Goal: Obtain resource: Download file/media

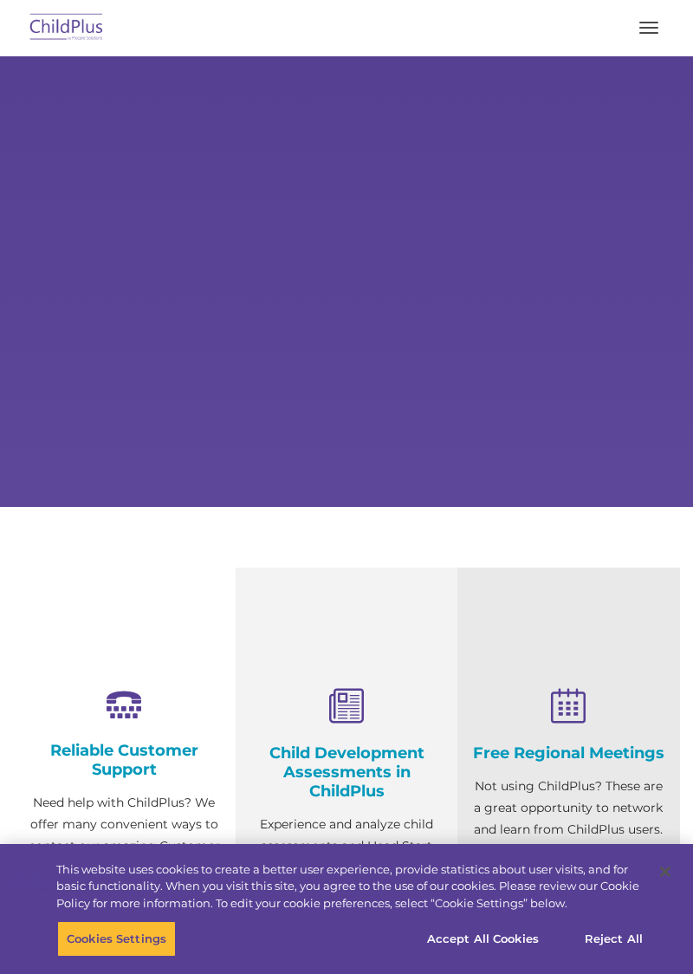
select select "MEDIUM"
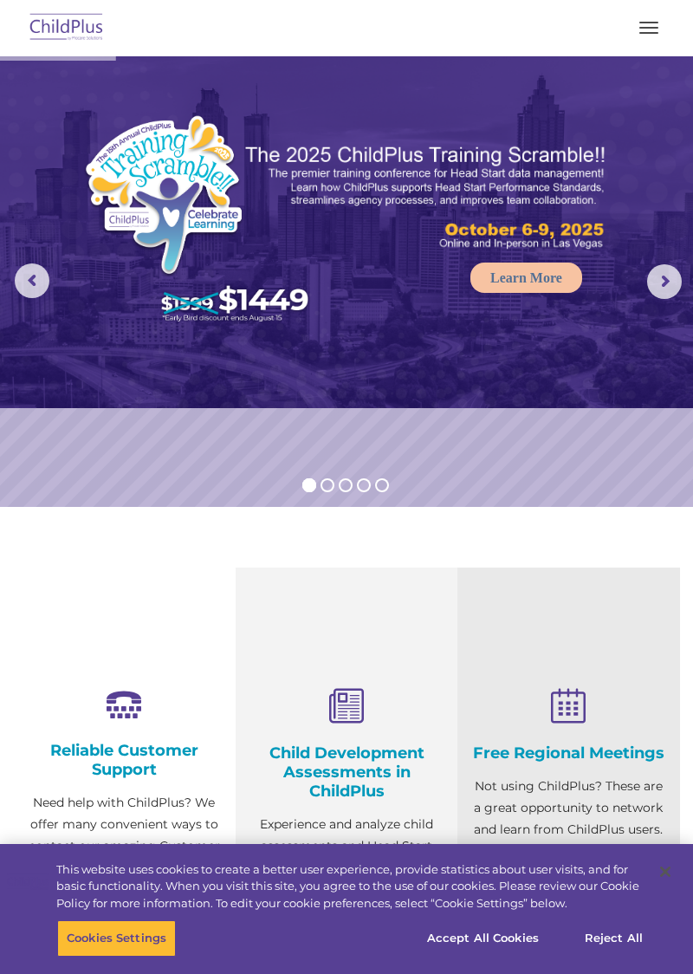
click at [644, 29] on button "button" at bounding box center [649, 28] width 36 height 28
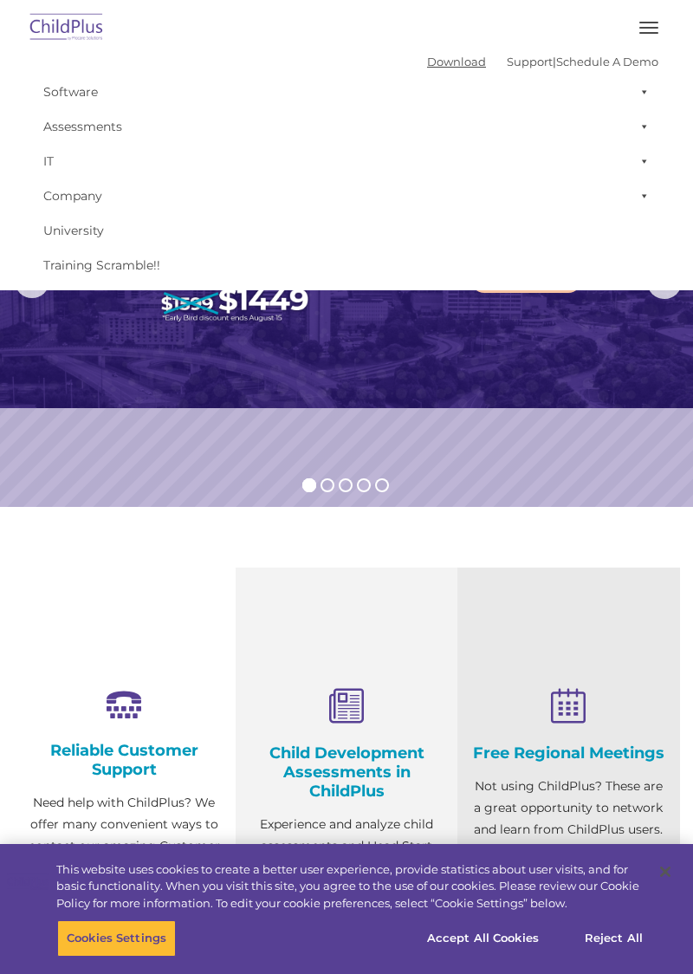
click at [444, 61] on link "Download" at bounding box center [456, 62] width 59 height 14
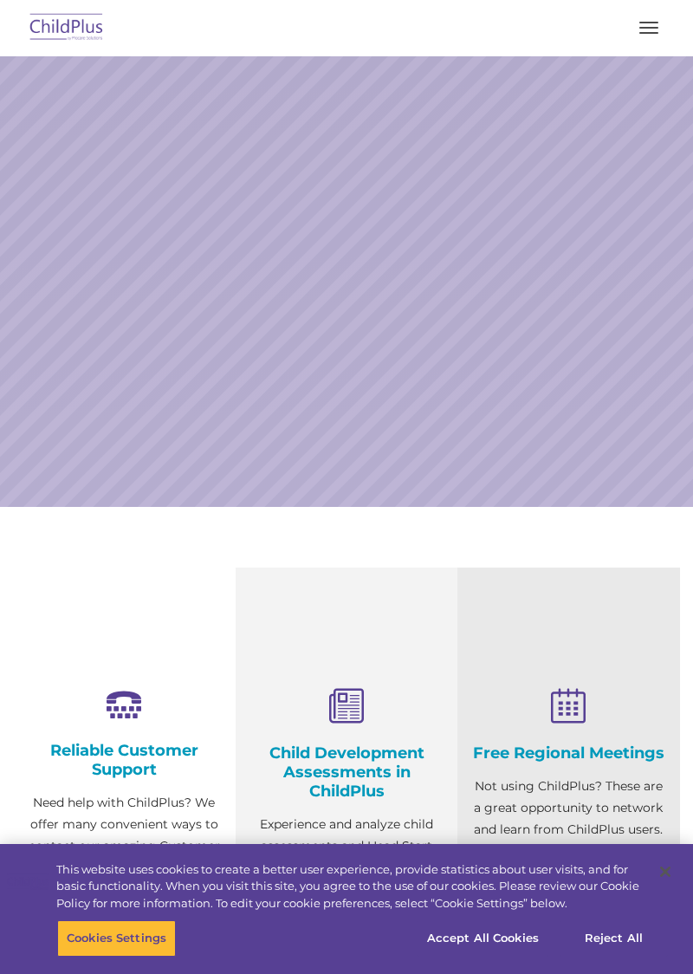
select select "MEDIUM"
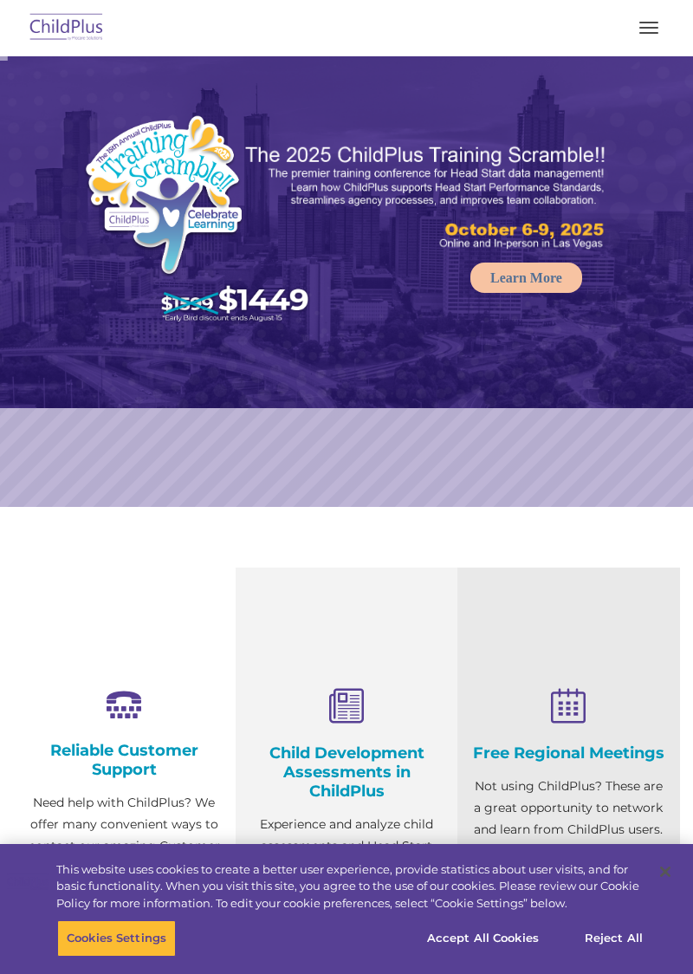
click at [55, 39] on img at bounding box center [66, 28] width 81 height 41
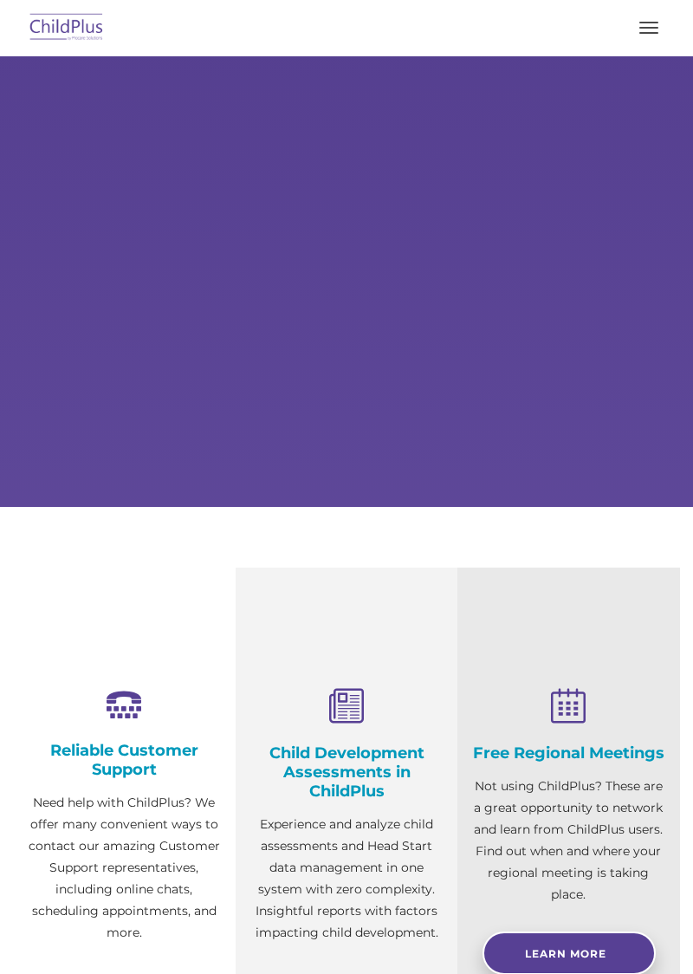
select select "MEDIUM"
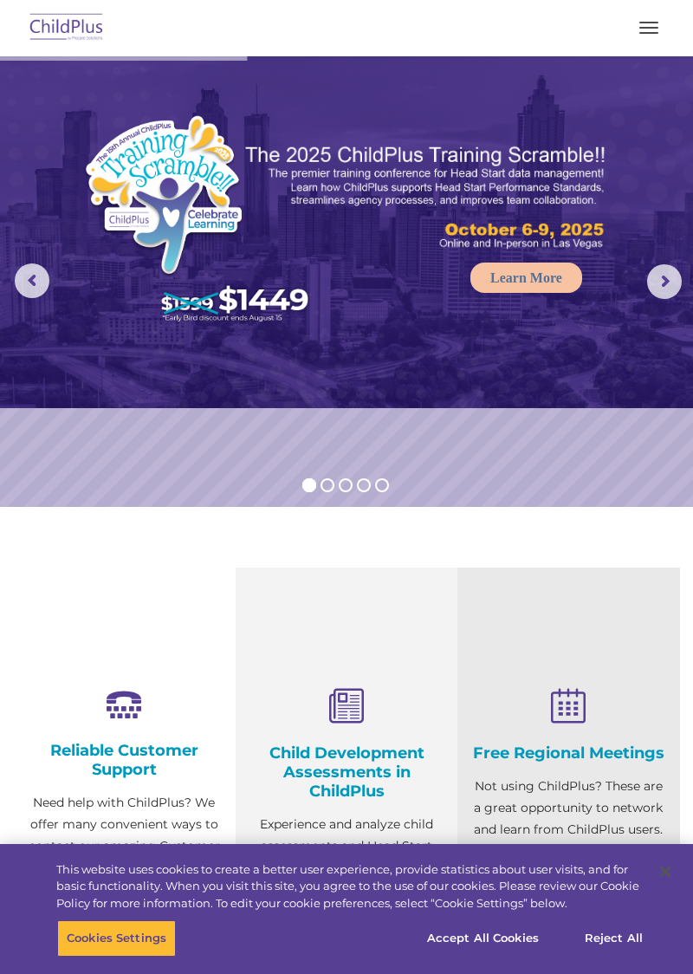
click at [52, 37] on img at bounding box center [66, 28] width 81 height 41
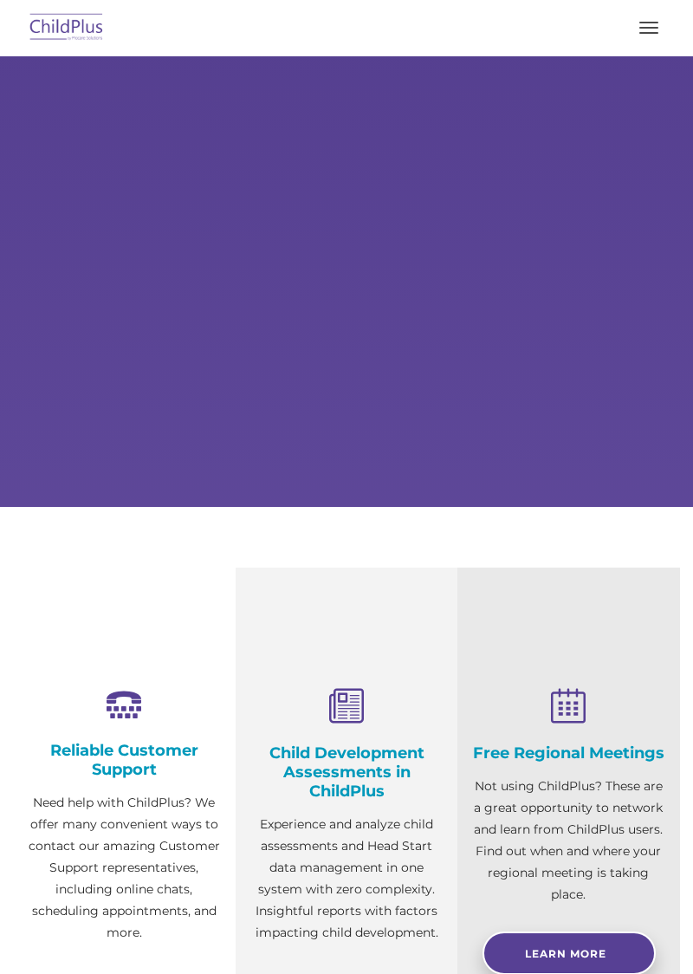
select select "MEDIUM"
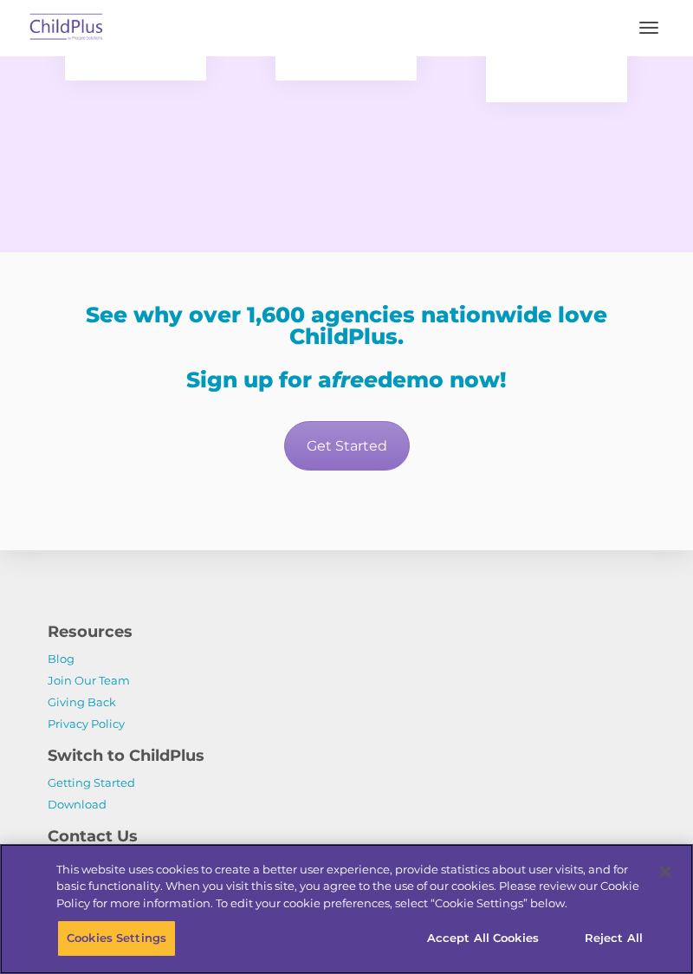
scroll to position [3182, 0]
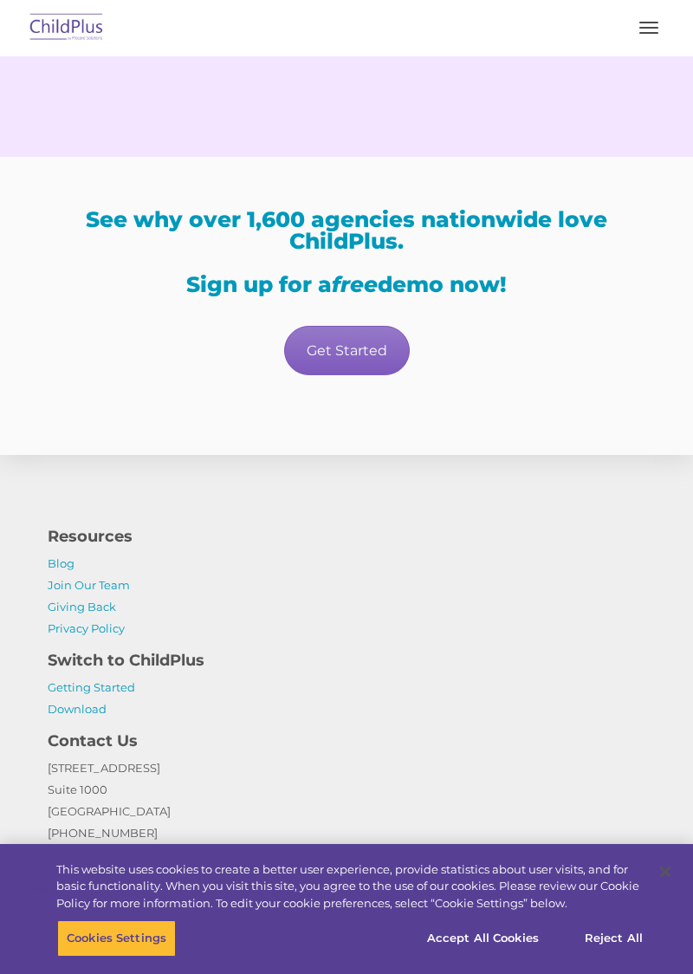
click at [368, 346] on link "Get Started" at bounding box center [347, 350] width 126 height 49
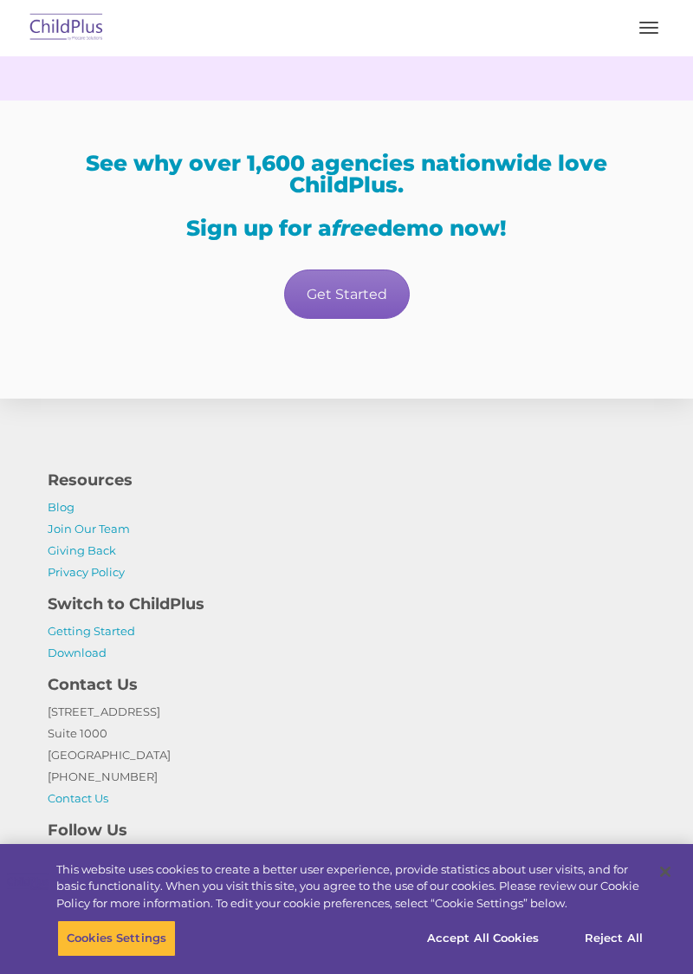
scroll to position [3242, 0]
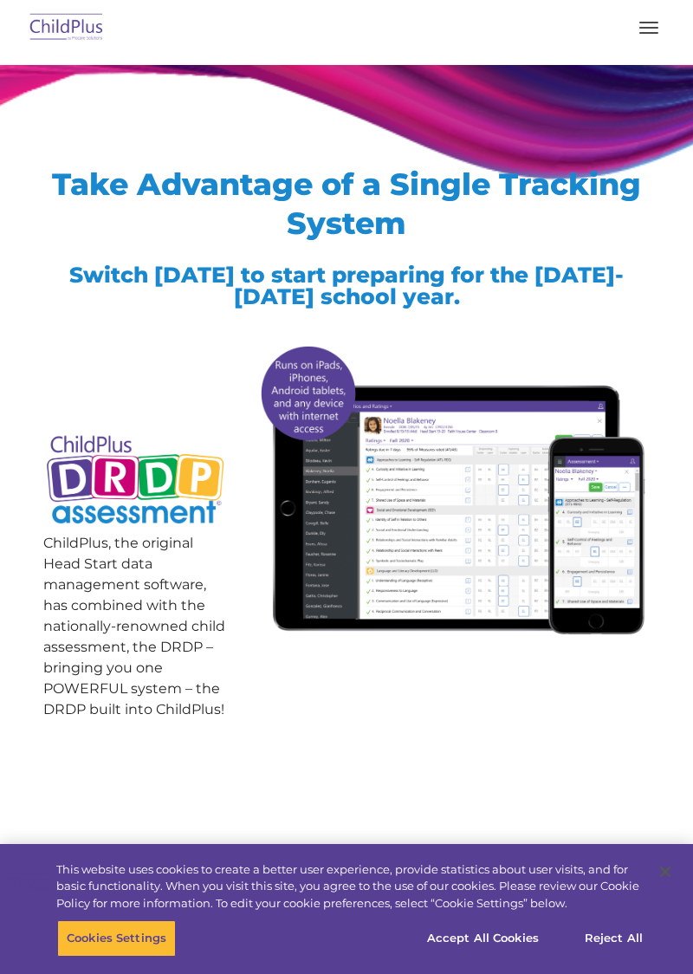
click at [490, 445] on img at bounding box center [452, 489] width 396 height 303
click at [494, 469] on img at bounding box center [452, 489] width 396 height 303
click at [503, 457] on img at bounding box center [452, 489] width 396 height 303
click at [518, 442] on img at bounding box center [452, 489] width 396 height 303
click at [548, 434] on img at bounding box center [452, 489] width 396 height 303
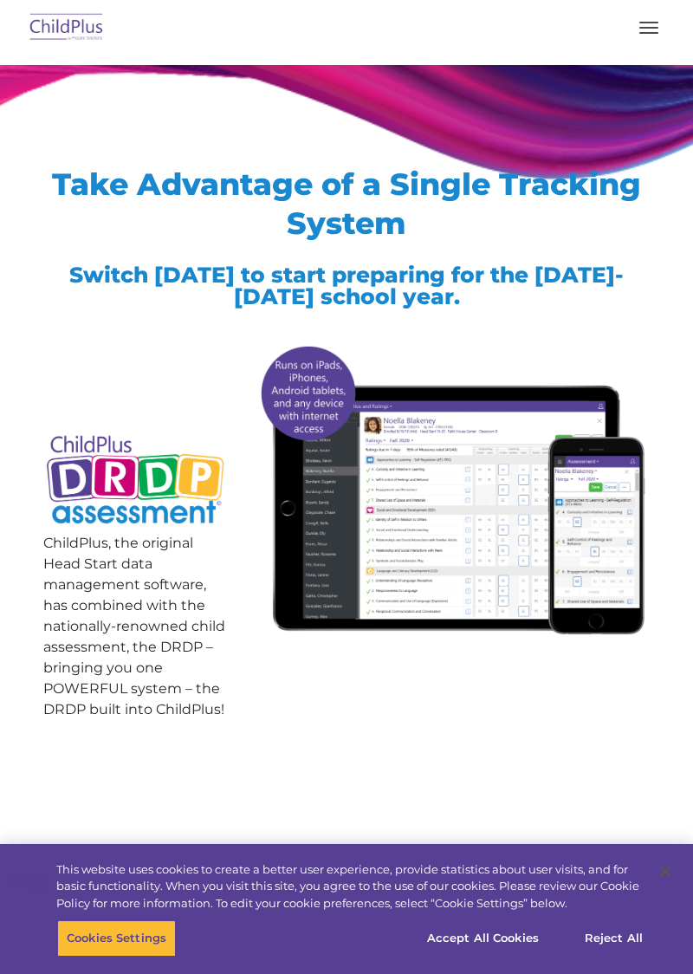
click at [573, 446] on img at bounding box center [452, 489] width 396 height 303
click at [515, 942] on button "Accept All Cookies" at bounding box center [483, 938] width 131 height 36
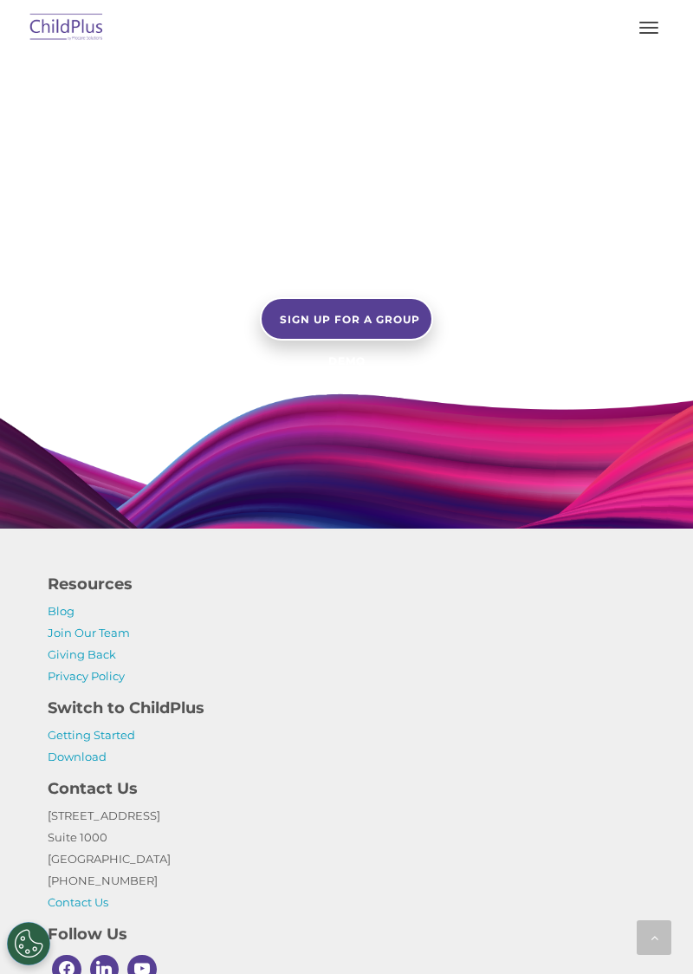
scroll to position [1503, 0]
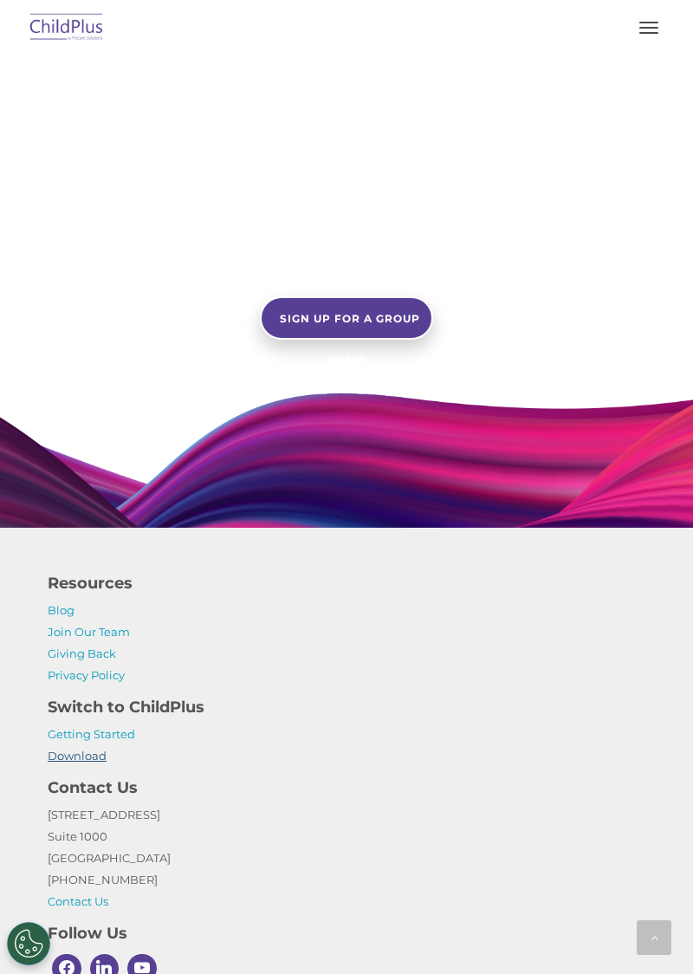
click at [94, 762] on link "Download" at bounding box center [77, 755] width 59 height 14
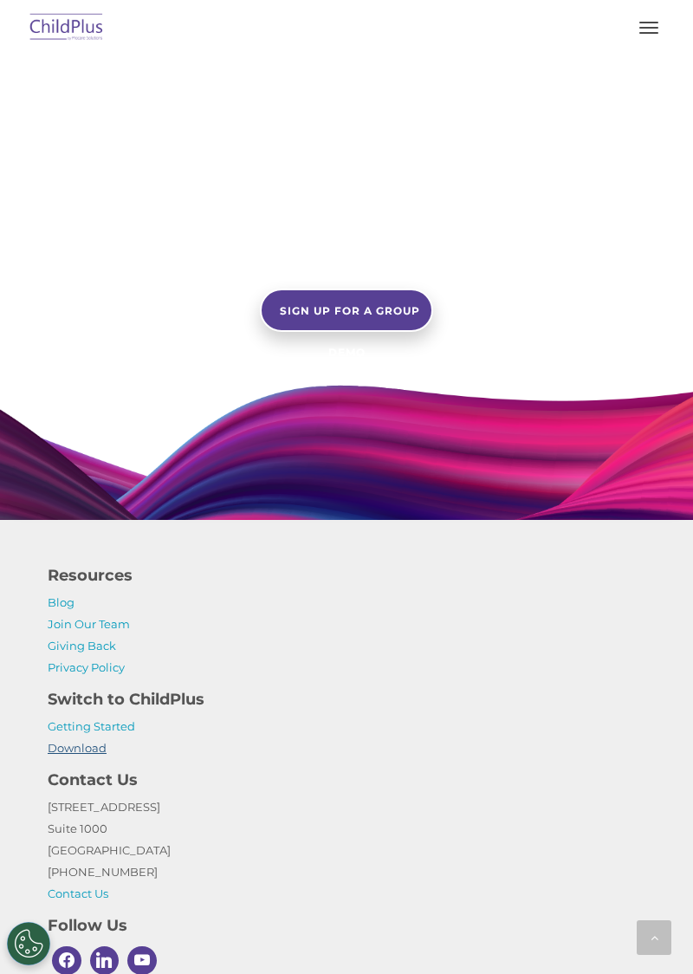
scroll to position [1576, 0]
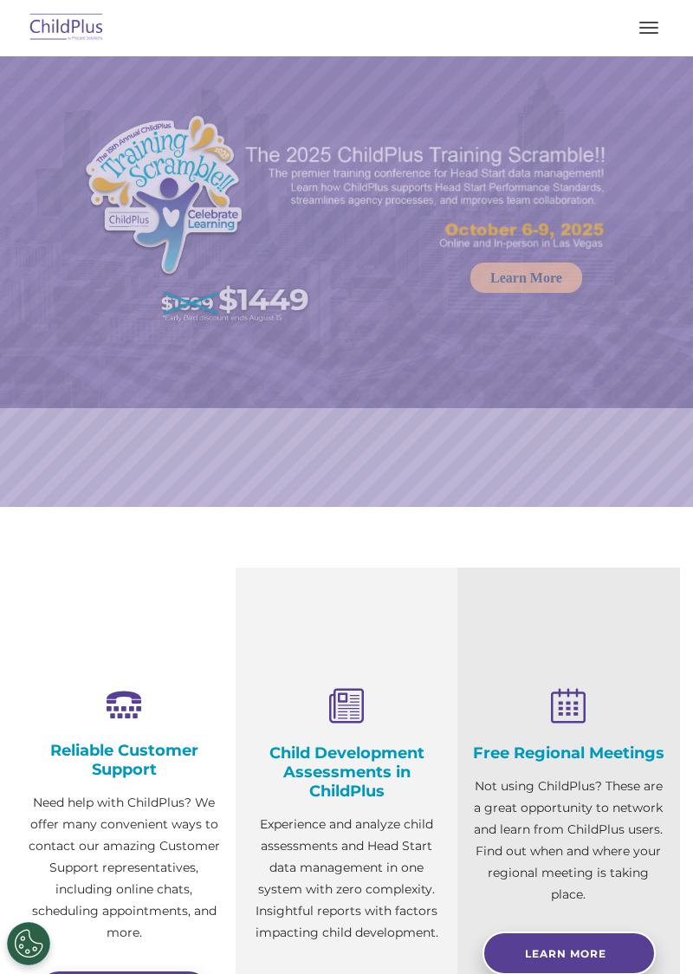
select select "MEDIUM"
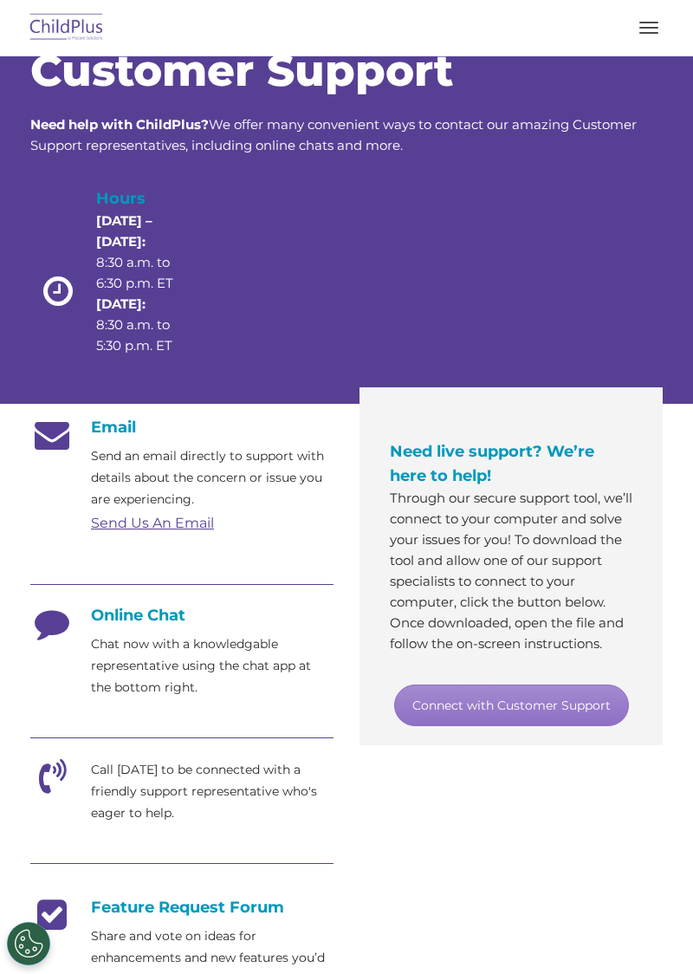
scroll to position [74, 0]
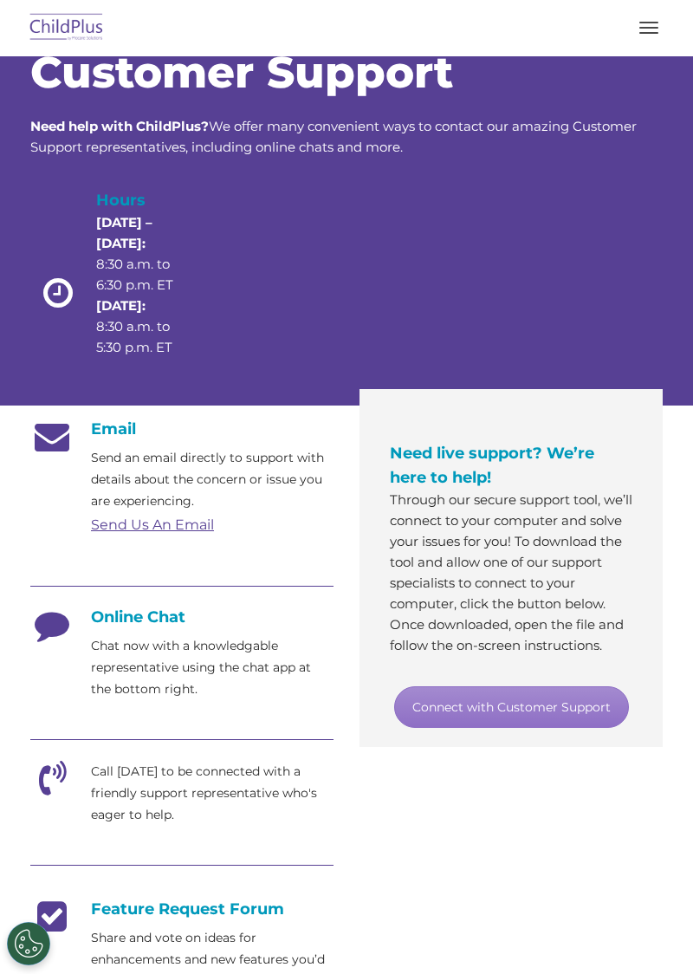
click at [214, 671] on p "Chat now with a knowledgable representative using the chat app at the bottom ri…" at bounding box center [212, 667] width 243 height 65
click at [567, 728] on link "Connect with Customer Support" at bounding box center [511, 707] width 235 height 42
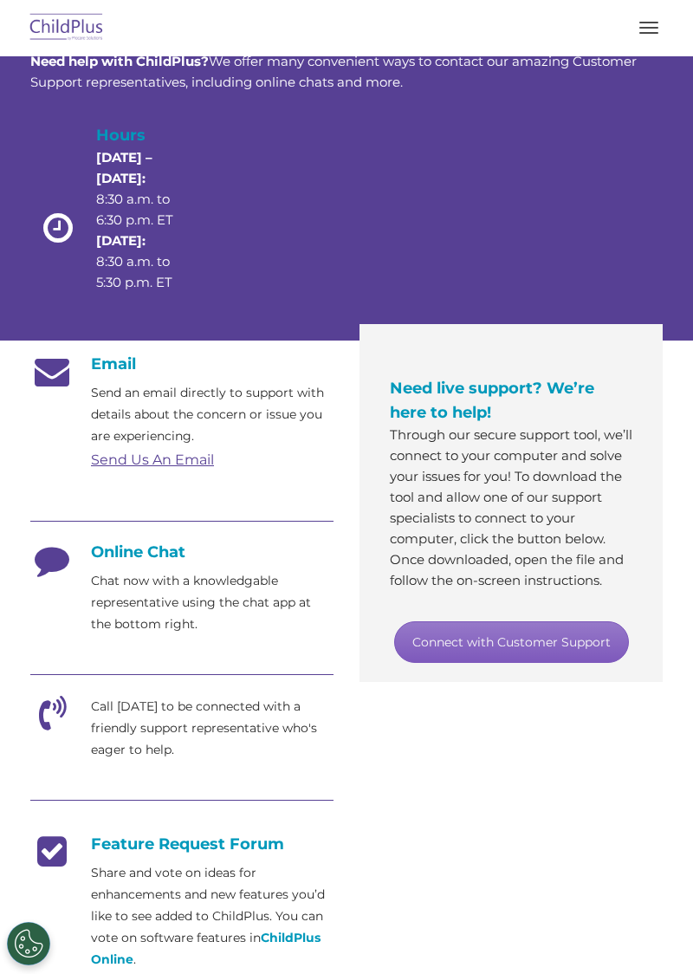
scroll to position [147, 0]
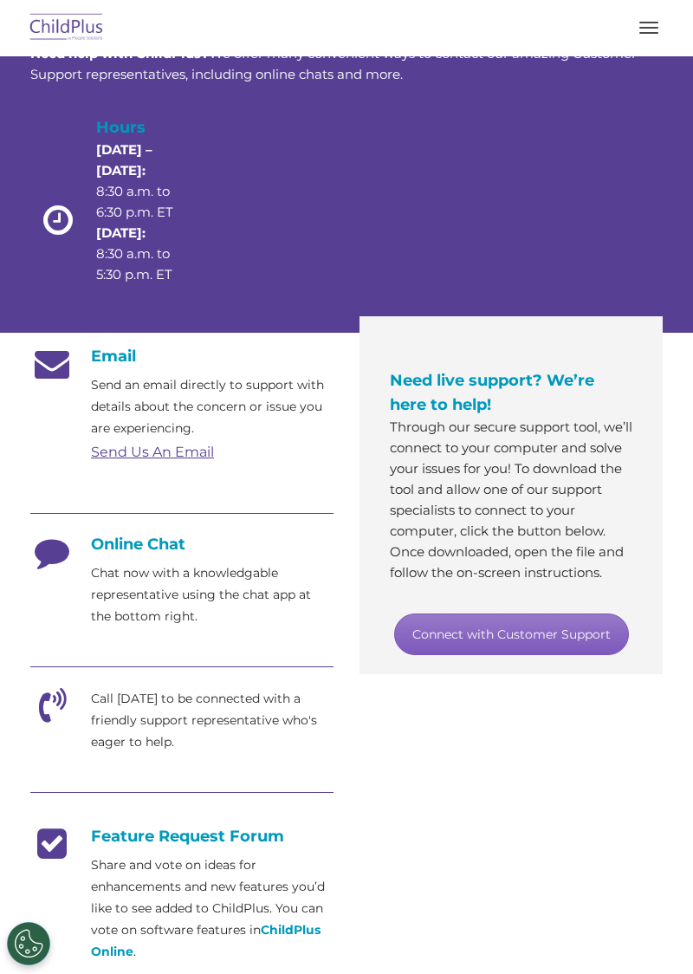
click at [580, 655] on link "Connect with Customer Support" at bounding box center [511, 634] width 235 height 42
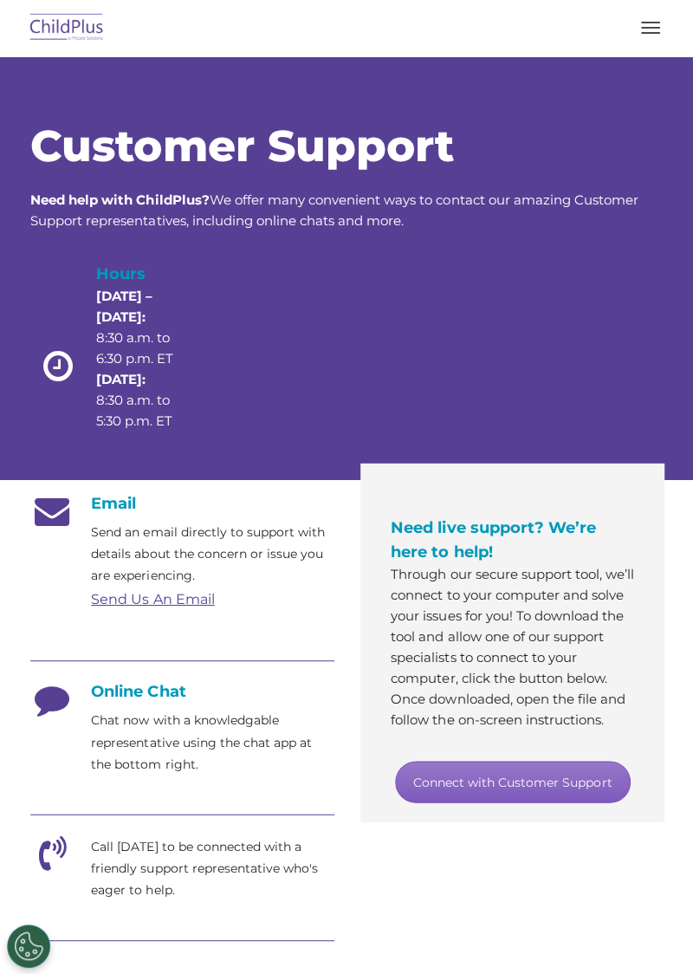
scroll to position [0, 0]
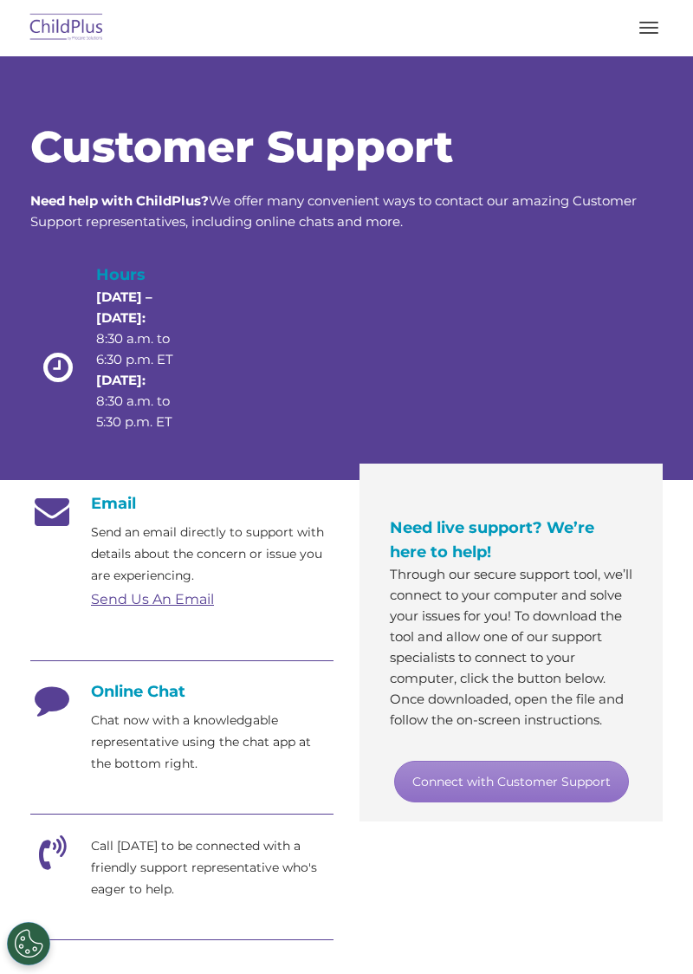
click at [638, 376] on div "Hours [DATE] – [DATE]: 8:30 a.m. to 6:30 p.m. ET [DATE]: 8:30 a.m. to 5:30 p.m.…" at bounding box center [346, 362] width 632 height 200
click at [651, 33] on span "button" at bounding box center [648, 33] width 19 height 2
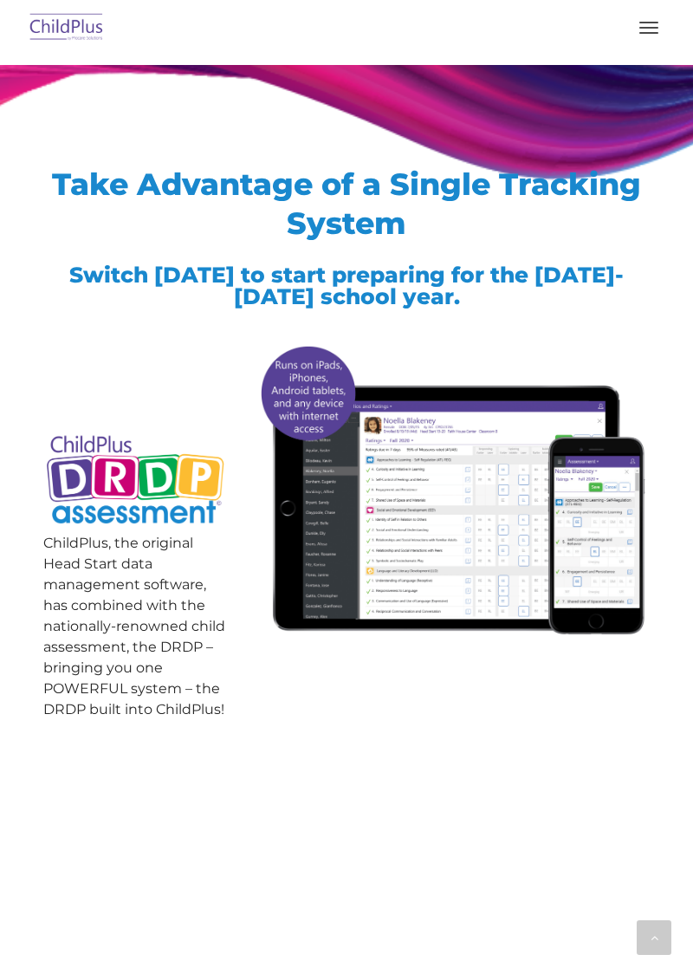
scroll to position [1548, 0]
